Goal: Check status: Check status

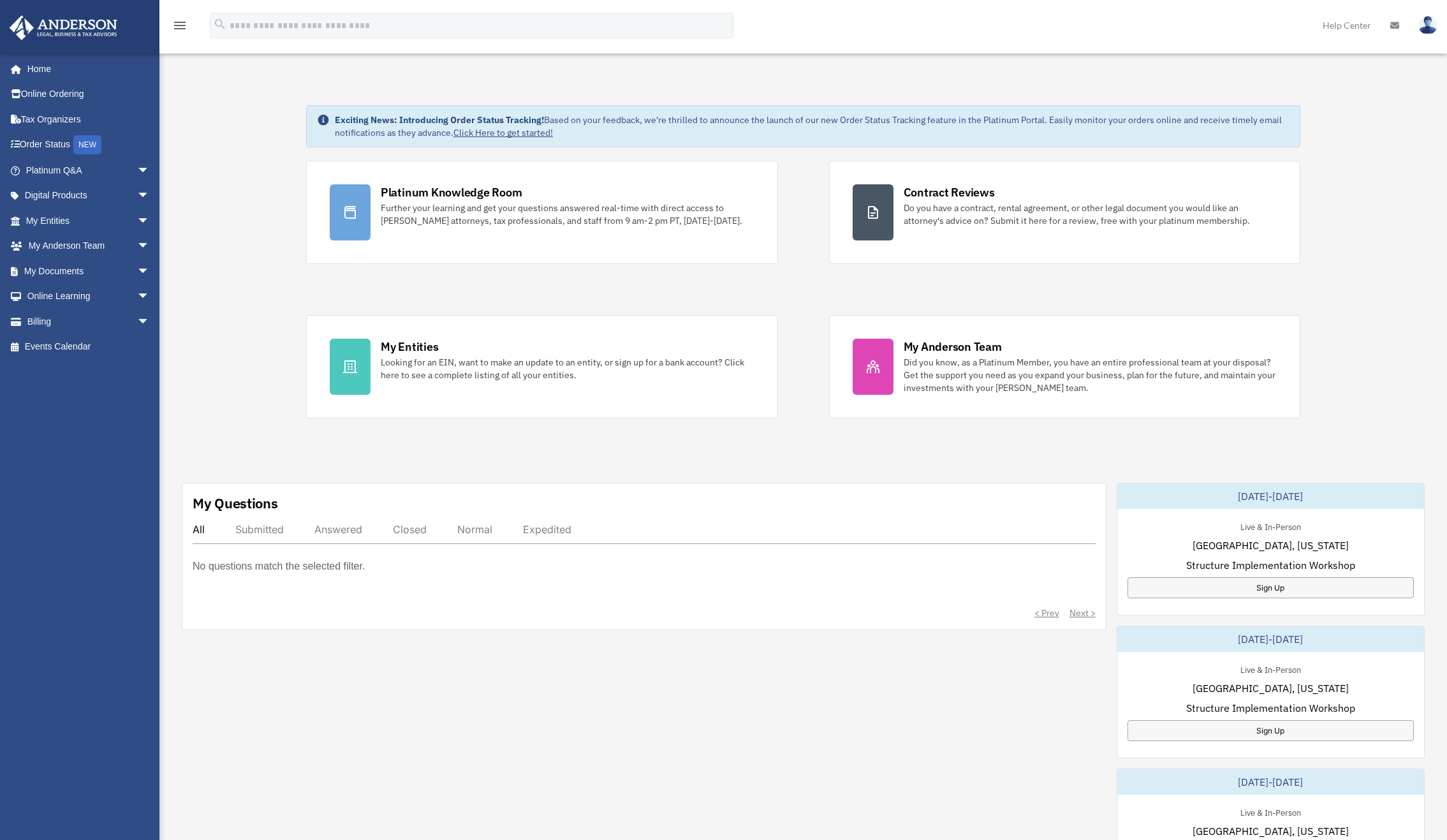
scroll to position [2, 0]
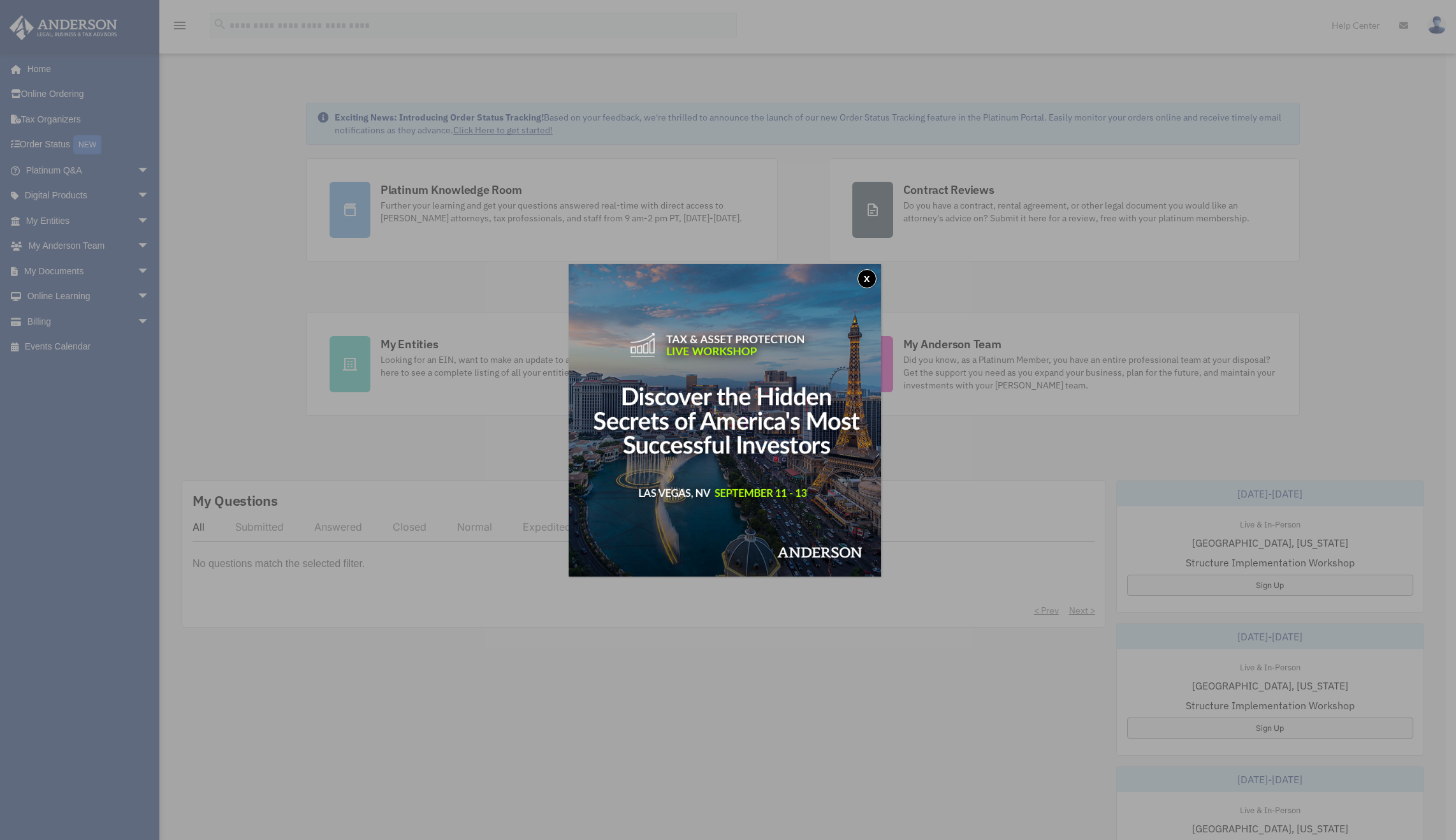
click at [870, 277] on button "x" at bounding box center [867, 279] width 19 height 19
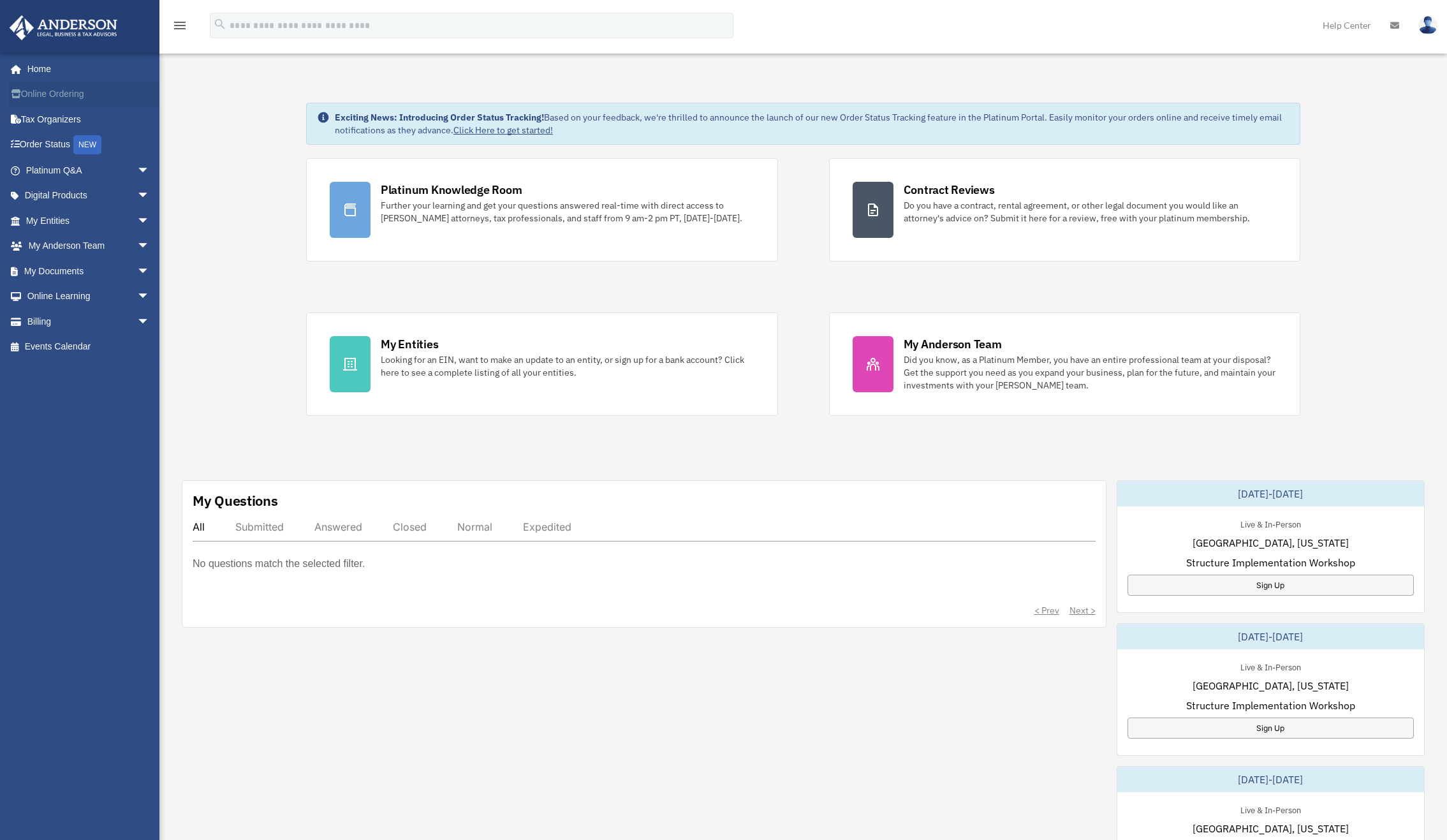
click at [46, 94] on link "Online Ordering" at bounding box center [89, 94] width 160 height 25
click at [137, 217] on span "arrow_drop_down" at bounding box center [150, 221] width 25 height 26
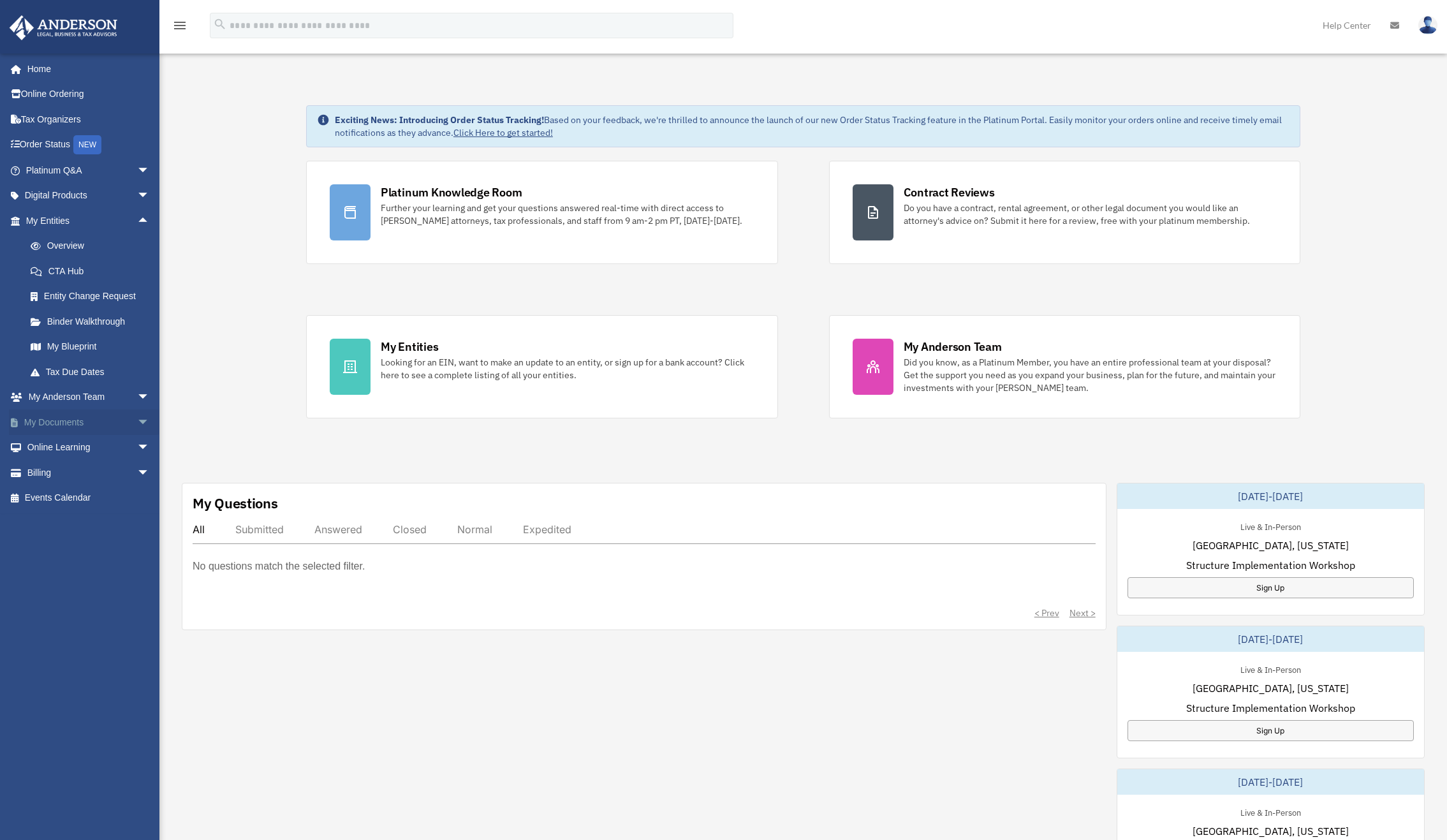
click at [137, 420] on span "arrow_drop_down" at bounding box center [150, 422] width 25 height 26
click at [61, 249] on link "Overview" at bounding box center [93, 246] width 151 height 25
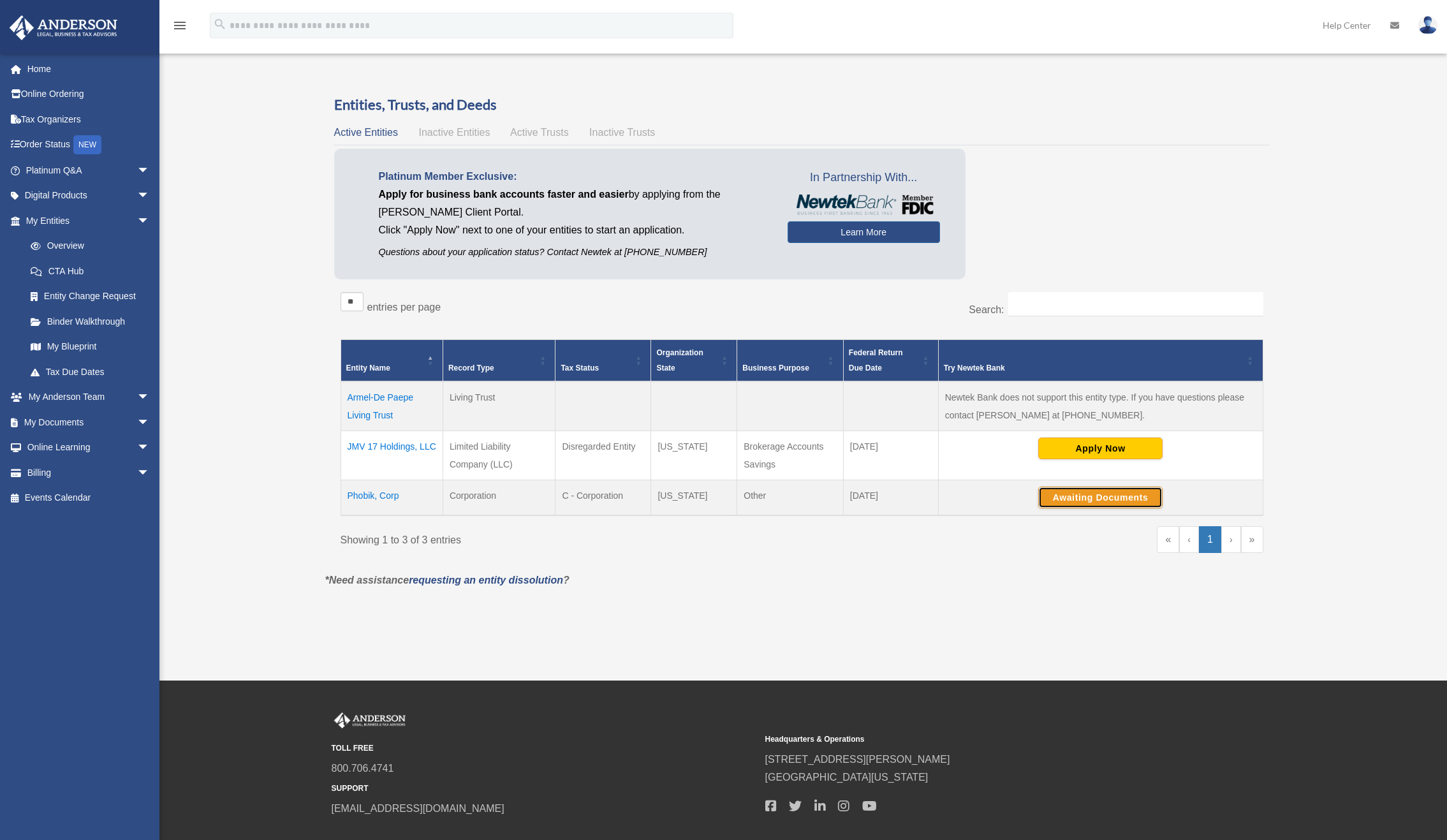
click at [1098, 495] on button "Awaiting Documents" at bounding box center [1101, 497] width 124 height 21
